Goal: Task Accomplishment & Management: Use online tool/utility

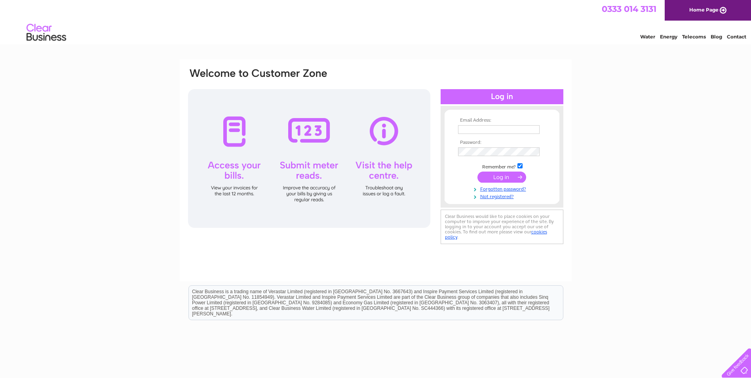
type input "[EMAIL_ADDRESS][DOMAIN_NAME]"
click at [509, 176] on input "submit" at bounding box center [502, 177] width 49 height 11
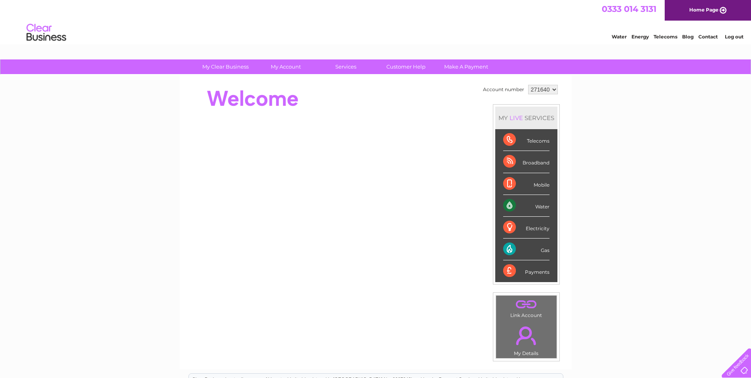
click at [542, 250] on div "Gas" at bounding box center [526, 249] width 46 height 22
click at [509, 248] on div "Gas" at bounding box center [526, 249] width 46 height 22
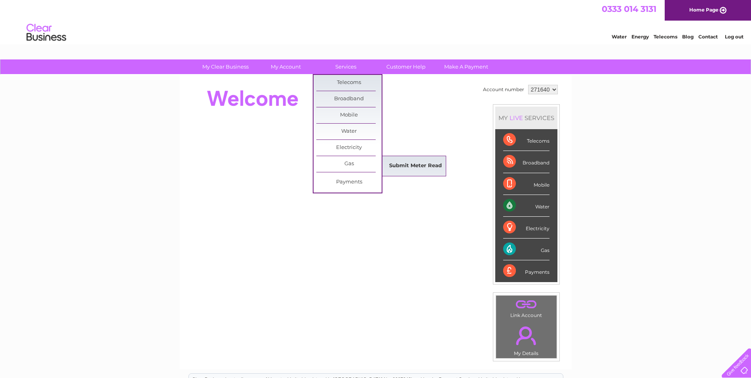
click at [406, 164] on link "Submit Meter Read" at bounding box center [415, 166] width 65 height 16
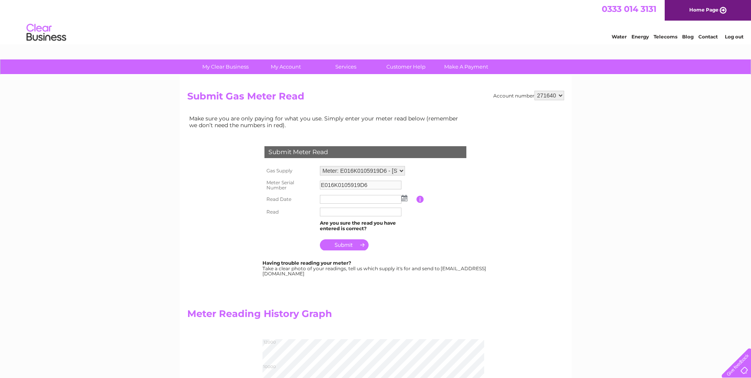
click at [405, 198] on img at bounding box center [405, 198] width 6 height 6
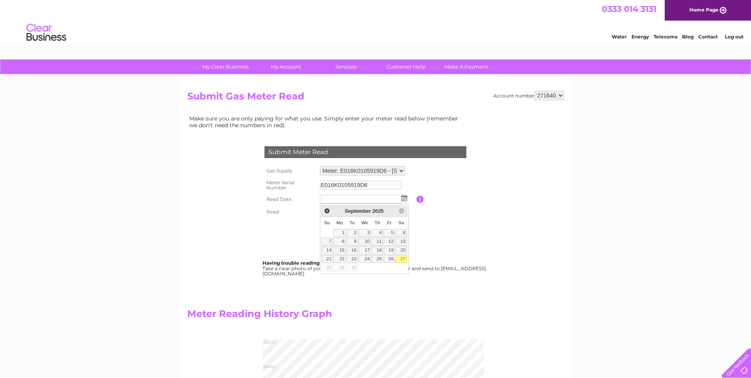
click at [404, 258] on link "27" at bounding box center [401, 259] width 11 height 8
type input "[DATE]"
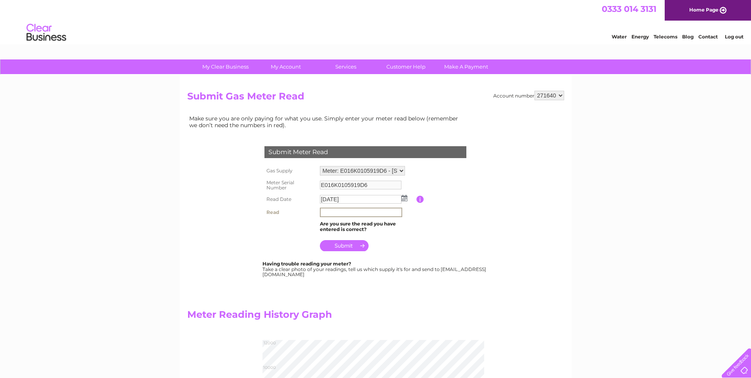
click at [338, 213] on input "text" at bounding box center [361, 213] width 82 height 10
click at [322, 210] on input "11200" at bounding box center [361, 213] width 82 height 10
type input "011200"
click at [350, 246] on input "submit" at bounding box center [344, 245] width 49 height 11
